Goal: Task Accomplishment & Management: Manage account settings

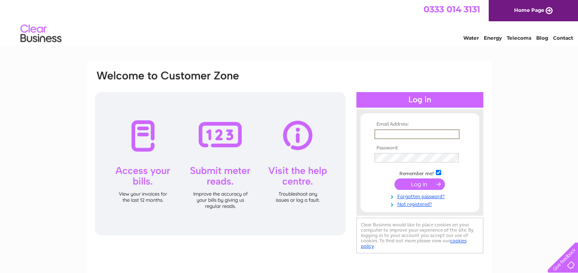
type input "iain-robertson@blueyonder.co.uk"
click at [420, 186] on input "submit" at bounding box center [420, 184] width 50 height 11
click at [414, 188] on input "submit" at bounding box center [420, 184] width 50 height 11
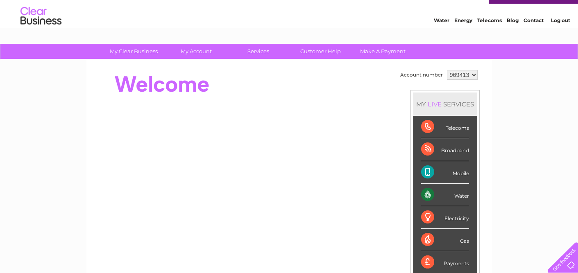
scroll to position [18, 0]
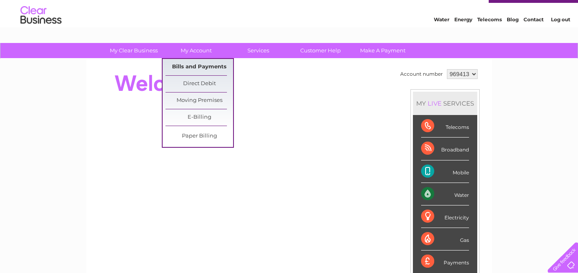
click at [191, 68] on link "Bills and Payments" at bounding box center [200, 67] width 68 height 16
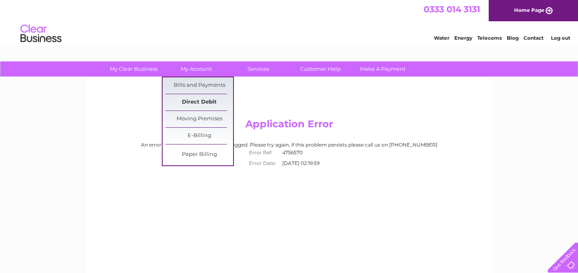
click at [201, 102] on link "Direct Debit" at bounding box center [200, 102] width 68 height 16
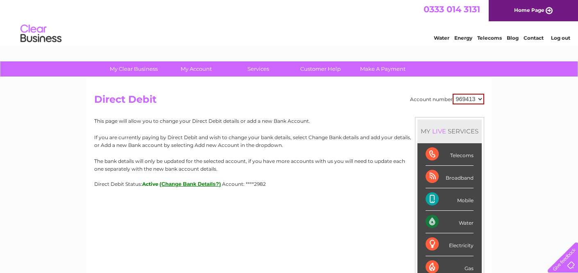
click at [561, 38] on link "Log out" at bounding box center [560, 38] width 19 height 6
